Goal: Check status: Check status

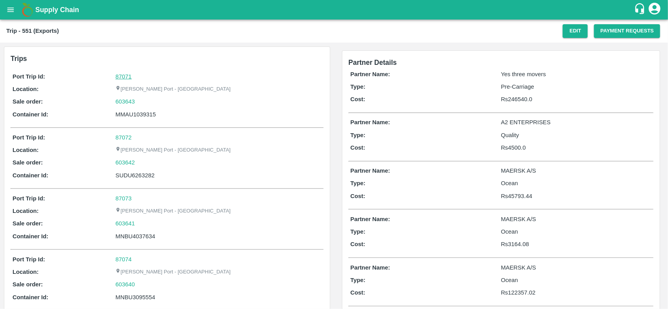
click at [123, 77] on link "87071" at bounding box center [123, 77] width 16 height 6
click at [138, 102] on div "603643" at bounding box center [218, 101] width 206 height 9
copy link "603643"
click at [138, 102] on div "603643" at bounding box center [218, 101] width 206 height 9
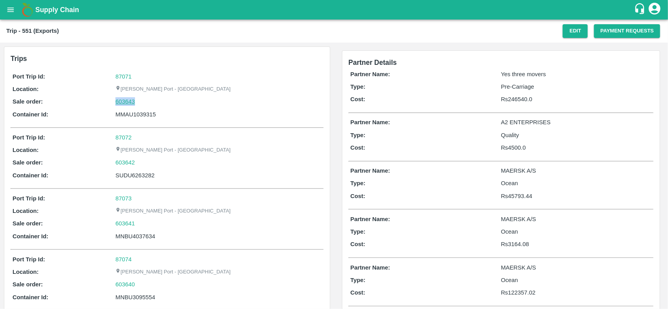
click at [122, 100] on link "603643" at bounding box center [125, 101] width 20 height 9
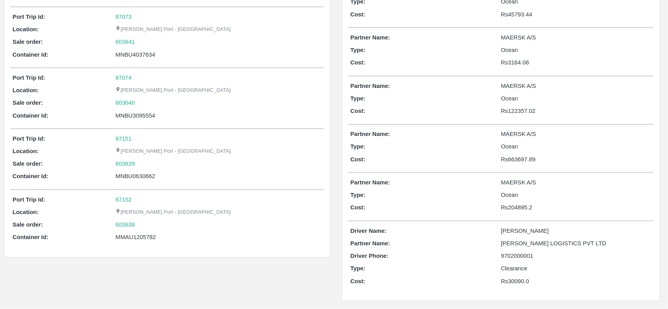
click at [129, 240] on div "MMAU1205782" at bounding box center [218, 237] width 206 height 9
copy div "MMAU1205782"
click at [129, 240] on div "MMAU1205782" at bounding box center [218, 237] width 206 height 9
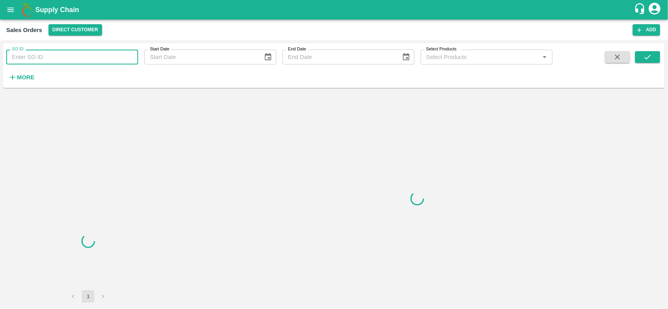
click at [38, 64] on input "SO ID" at bounding box center [72, 57] width 132 height 15
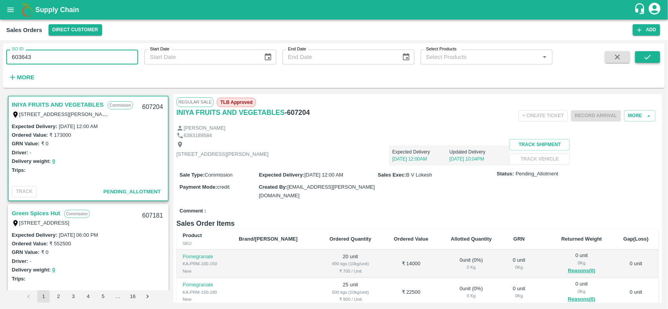
type input "603643"
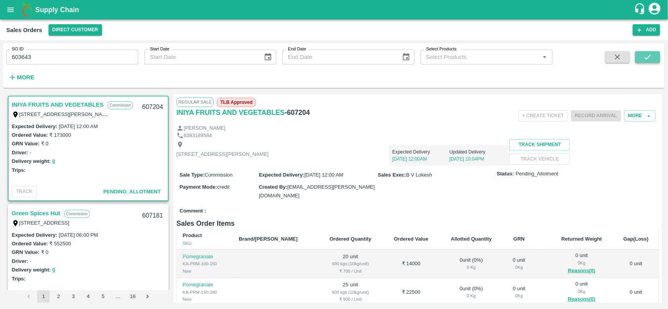
click at [644, 54] on icon "submit" at bounding box center [647, 57] width 9 height 9
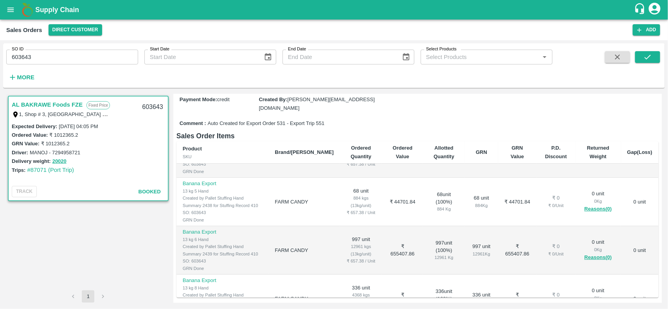
scroll to position [35, 0]
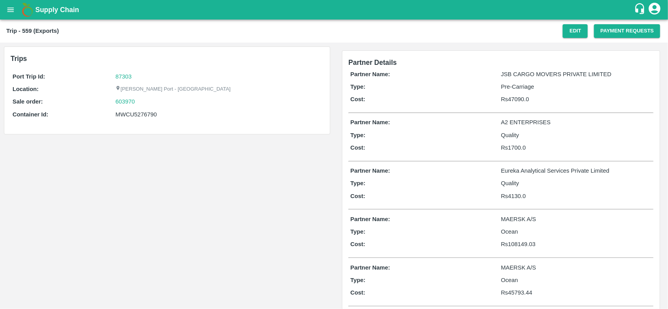
click at [123, 71] on div "Port Trip Id: 87303 Location: Jawaharlal Nehru Port - Nhava Sheva Sale order: 6…" at bounding box center [167, 97] width 313 height 54
click at [124, 74] on link "87303" at bounding box center [123, 77] width 16 height 6
click at [138, 102] on div "603970" at bounding box center [218, 101] width 206 height 9
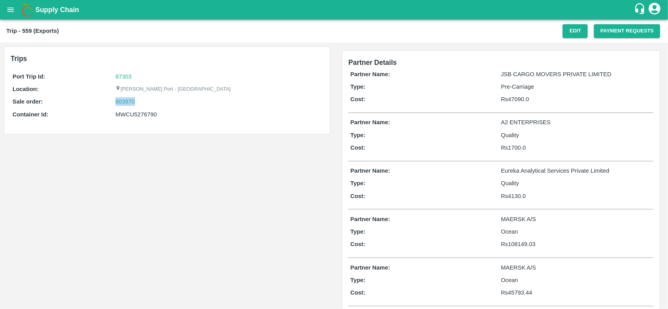
copy link "603970"
click at [126, 103] on link "603970" at bounding box center [125, 101] width 20 height 9
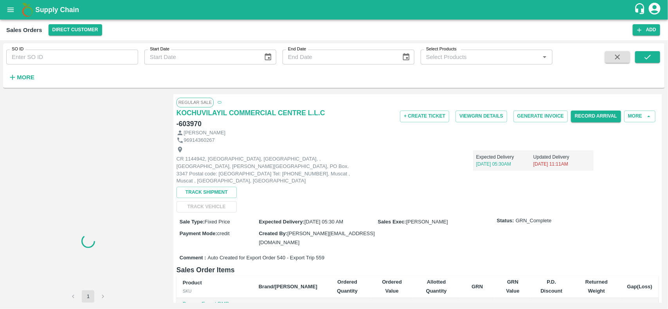
click at [52, 57] on input "SO ID" at bounding box center [72, 57] width 132 height 15
paste input "603970"
type input "603970"
click at [646, 61] on icon "submit" at bounding box center [647, 57] width 9 height 9
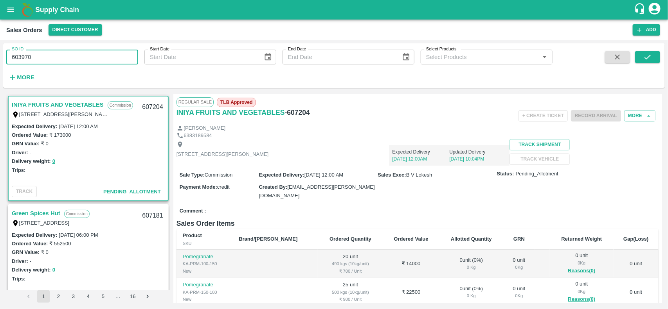
click at [50, 64] on input "603970" at bounding box center [72, 57] width 132 height 15
type input "603970"
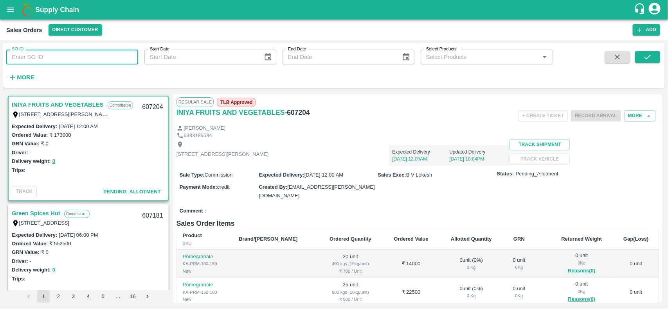
paste input "text"
type input "603970"
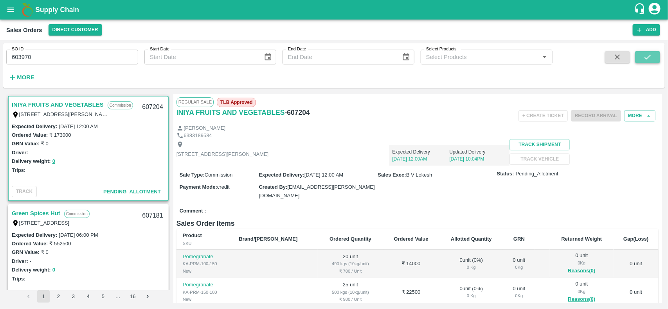
click at [644, 61] on icon "submit" at bounding box center [647, 57] width 9 height 9
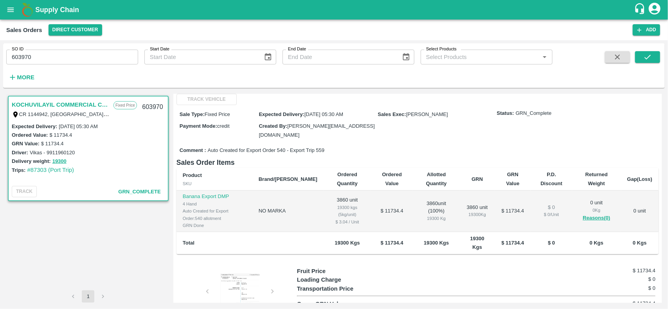
scroll to position [134, 0]
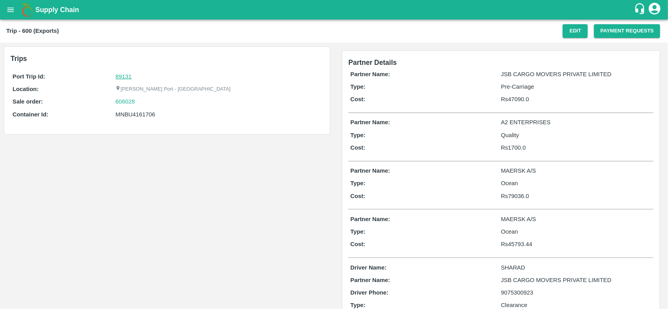
click at [124, 75] on link "89131" at bounding box center [123, 77] width 16 height 6
click at [138, 105] on div "606028" at bounding box center [218, 101] width 206 height 9
copy link "606028"
click at [138, 105] on div "606028" at bounding box center [218, 101] width 206 height 9
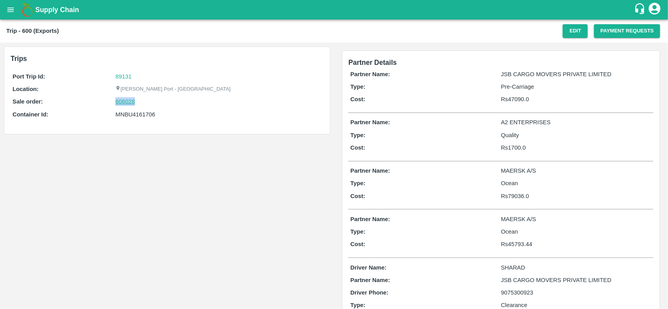
click at [120, 102] on link "606028" at bounding box center [125, 101] width 20 height 9
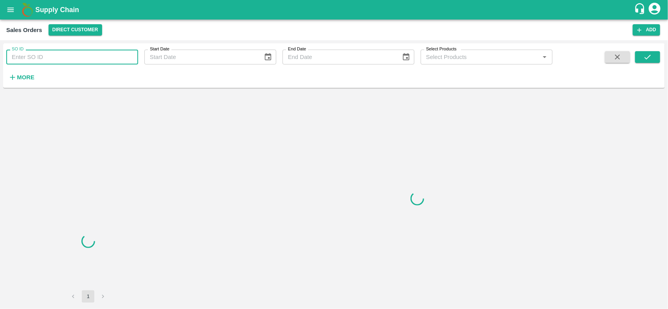
click at [61, 58] on input "SO ID" at bounding box center [72, 57] width 132 height 15
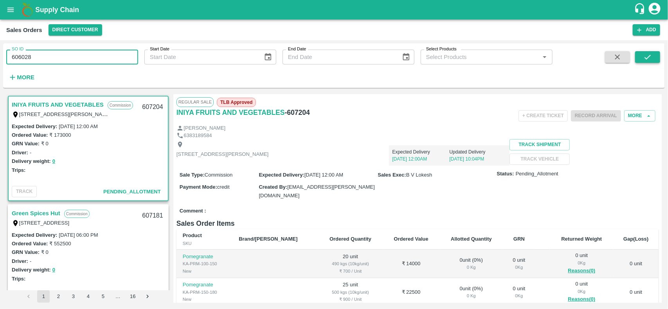
type input "606028"
click at [641, 56] on button "submit" at bounding box center [647, 57] width 25 height 12
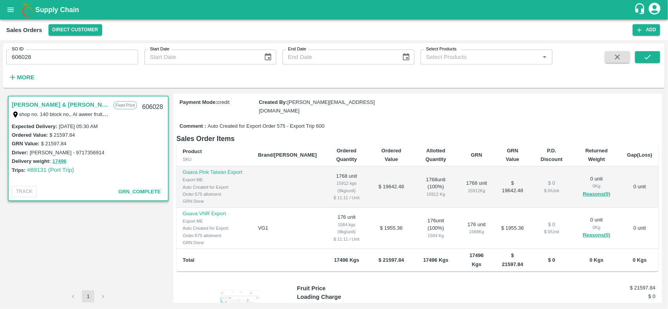
scroll to position [135, 0]
